Goal: Task Accomplishment & Management: Complete application form

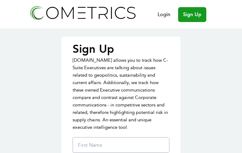
type input "nsovMuowfwRtZ"
type input "ZharPjQCrlS"
type input "[EMAIL_ADDRESS][DOMAIN_NAME]"
